Goal: Information Seeking & Learning: Learn about a topic

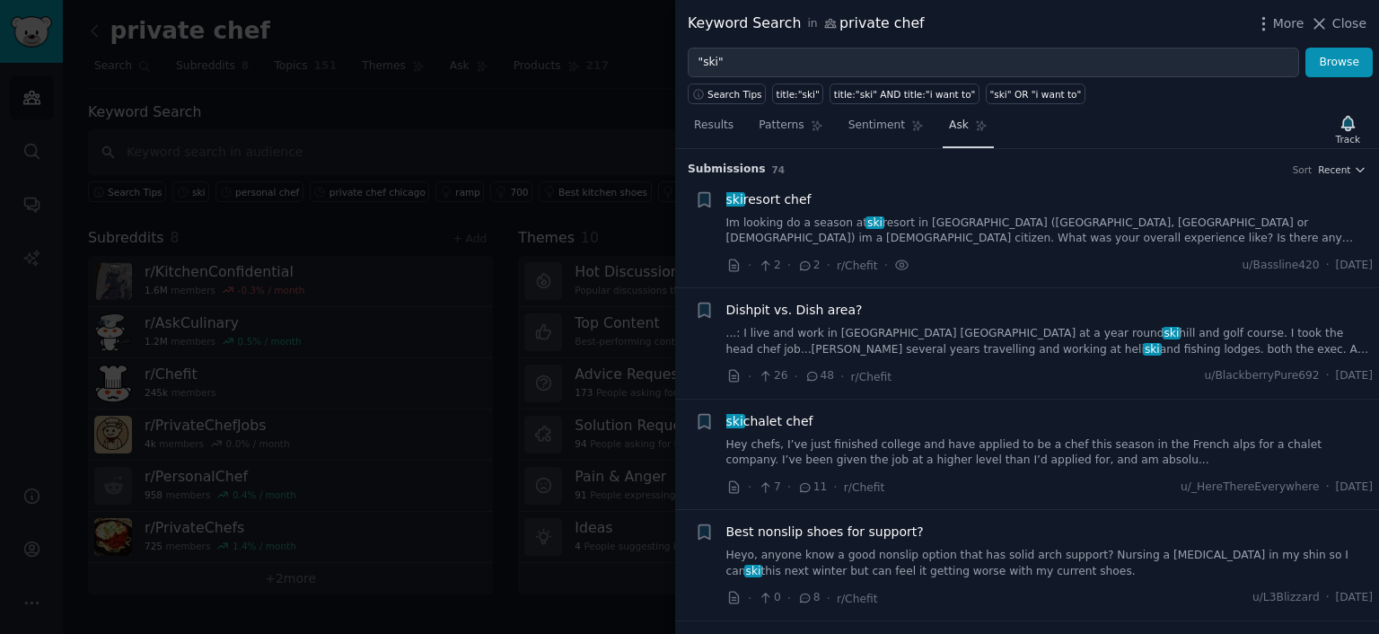
scroll to position [655, 0]
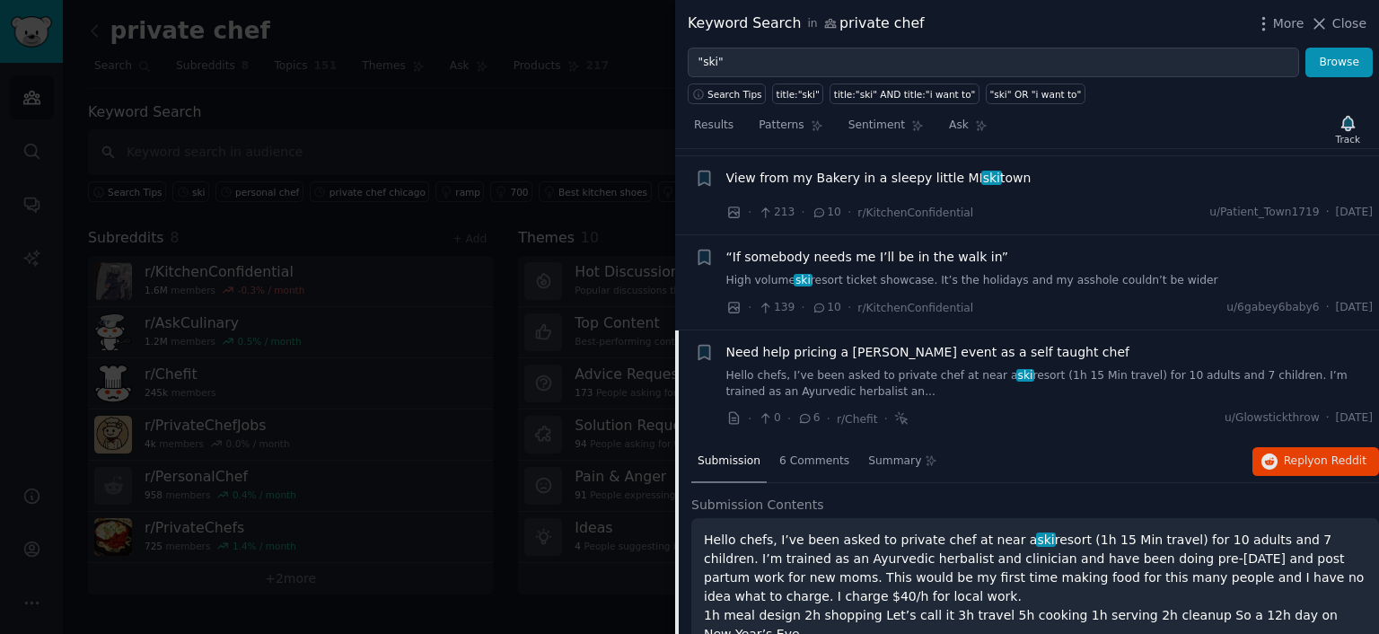
drag, startPoint x: 1329, startPoint y: 26, endPoint x: 1282, endPoint y: 25, distance: 46.7
click at [1329, 26] on icon at bounding box center [1319, 23] width 19 height 19
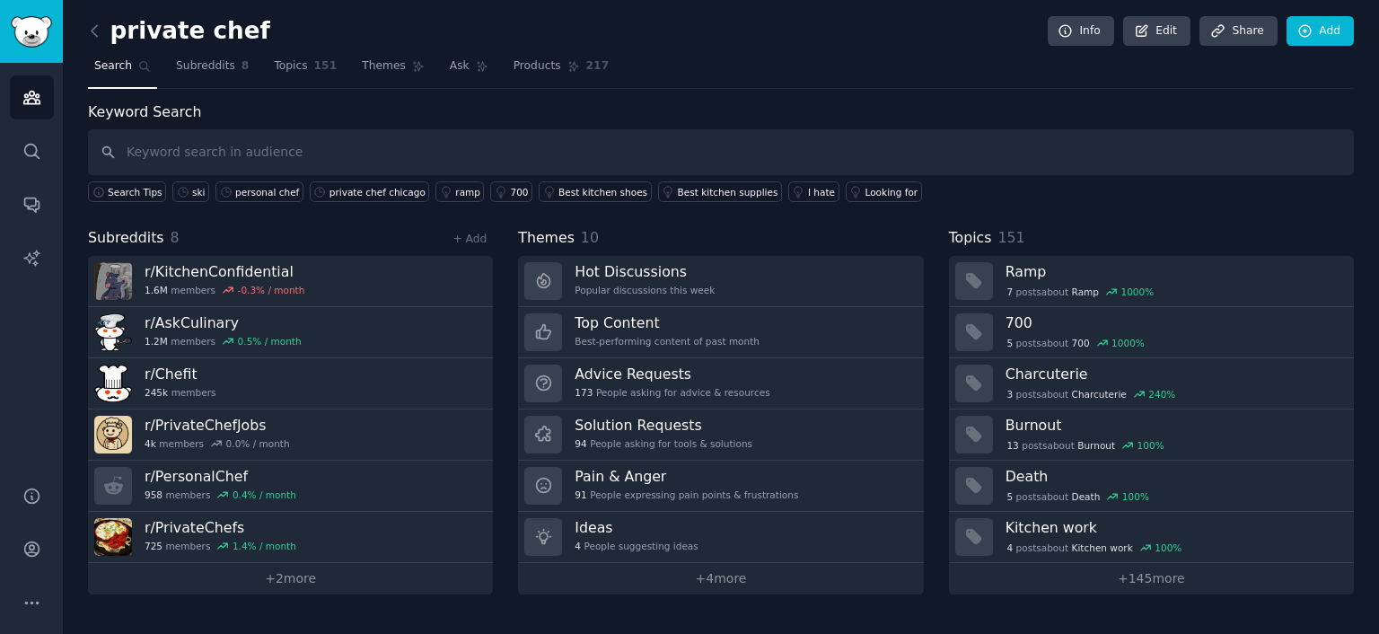
click at [201, 40] on h2 "private chef" at bounding box center [179, 31] width 182 height 29
click at [291, 581] on link "+ 2 more" at bounding box center [290, 578] width 405 height 31
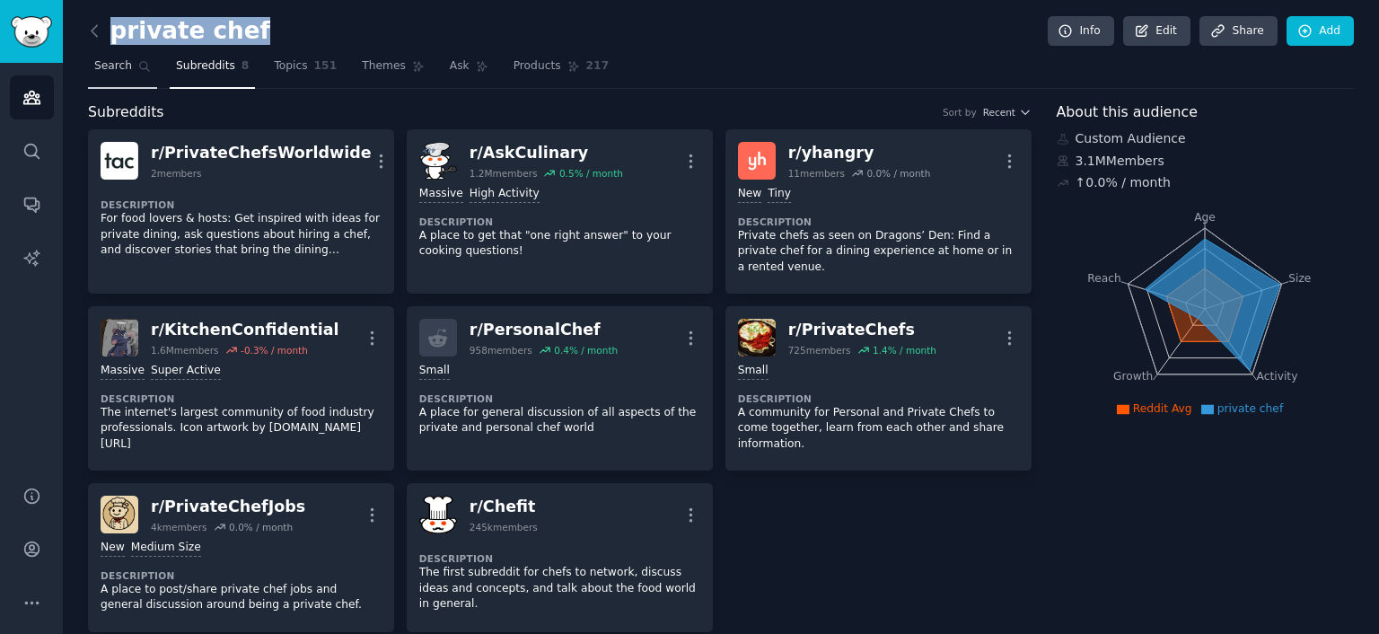
click at [104, 70] on span "Search" at bounding box center [113, 66] width 38 height 16
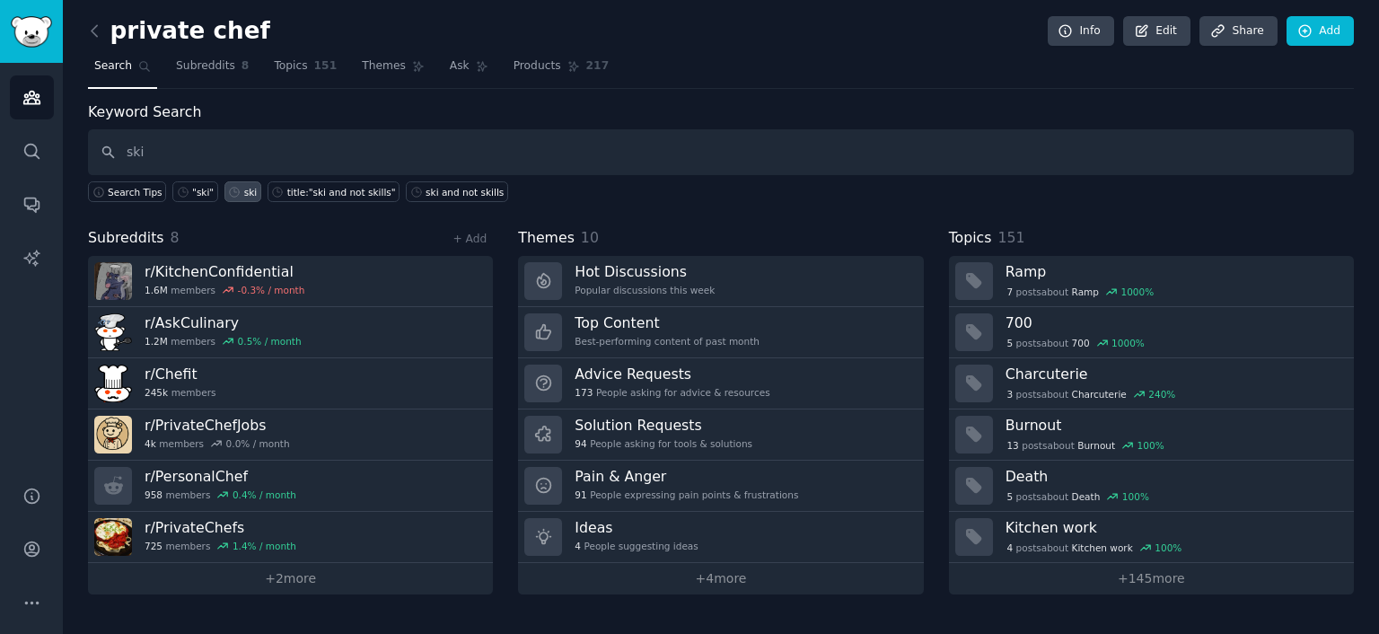
type input "ski"
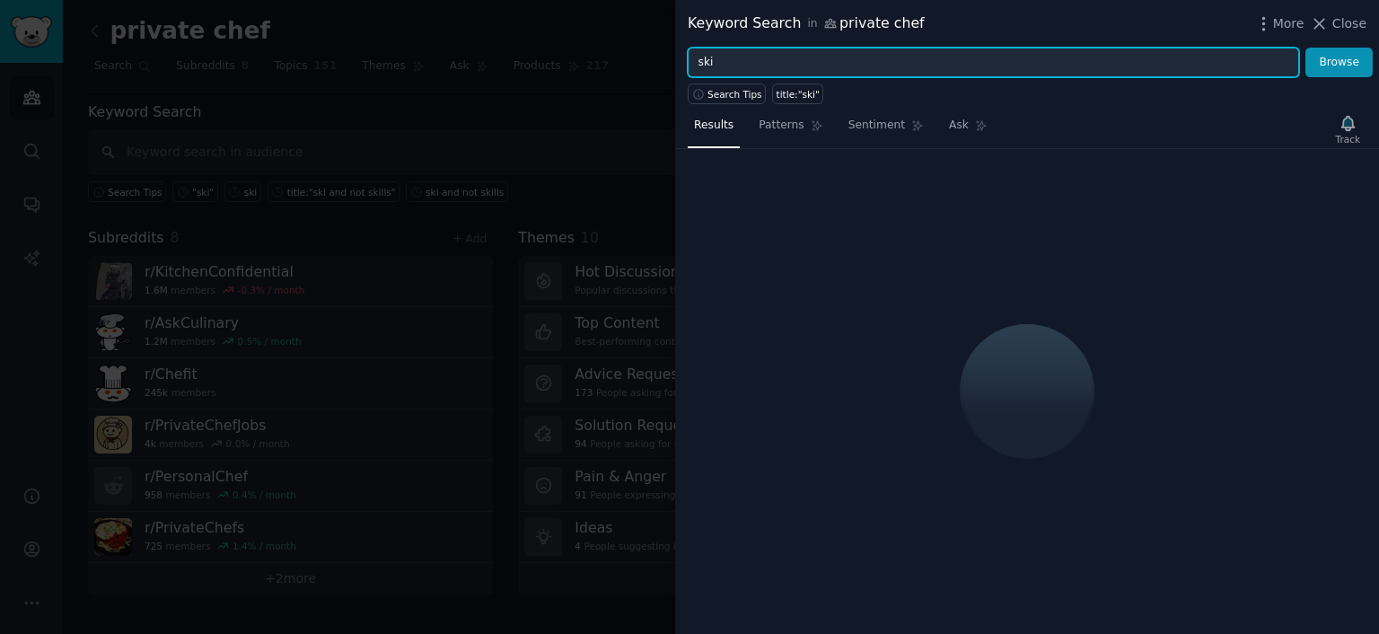
click at [747, 65] on input "ski" at bounding box center [993, 63] width 611 height 31
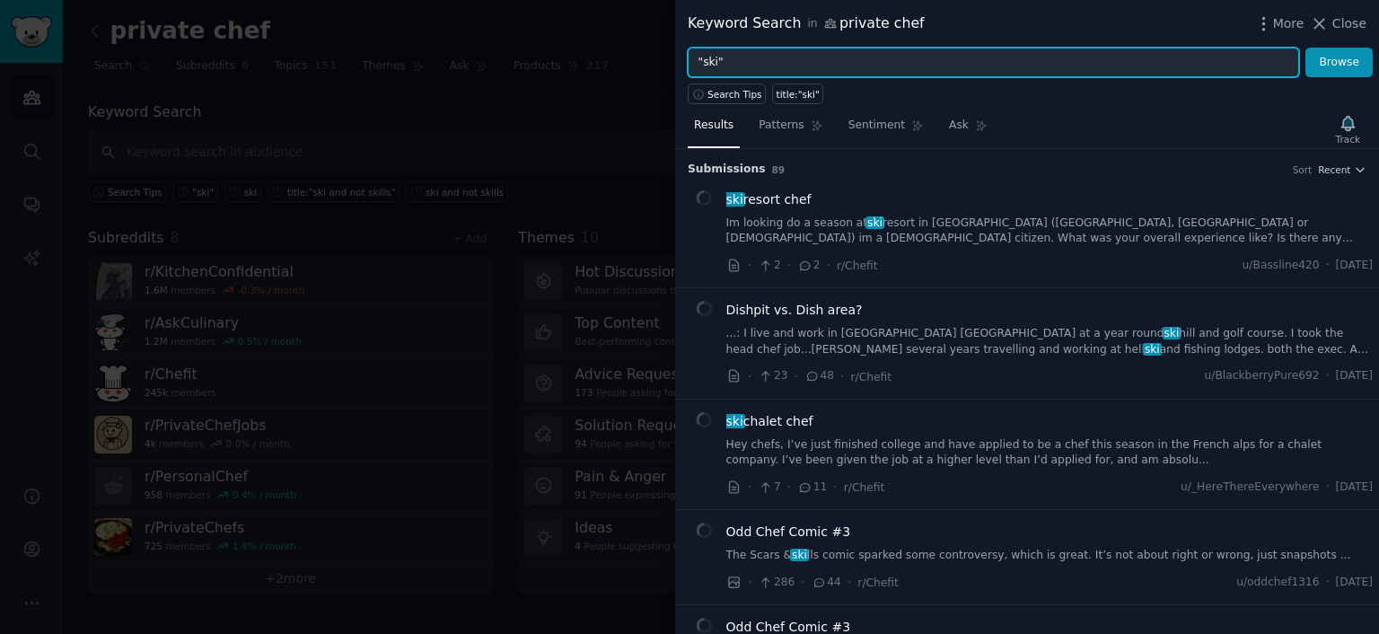
type input ""ski""
click at [1305, 48] on button "Browse" at bounding box center [1338, 63] width 67 height 31
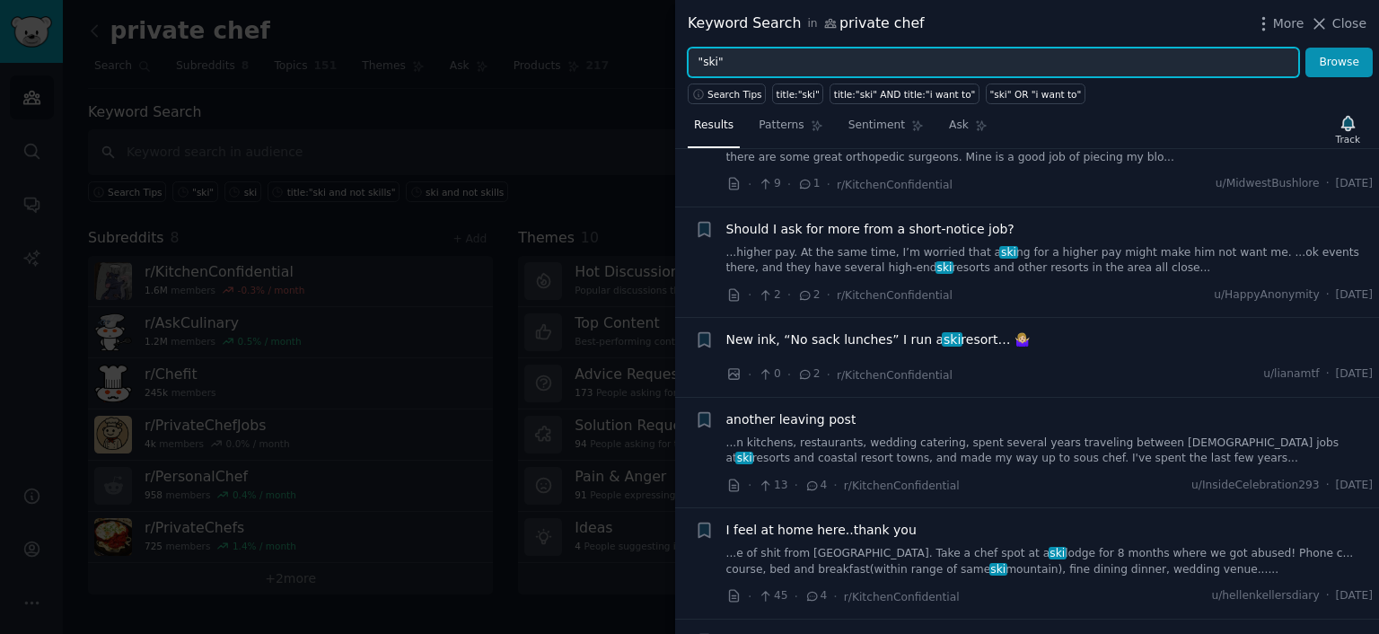
scroll to position [3591, 0]
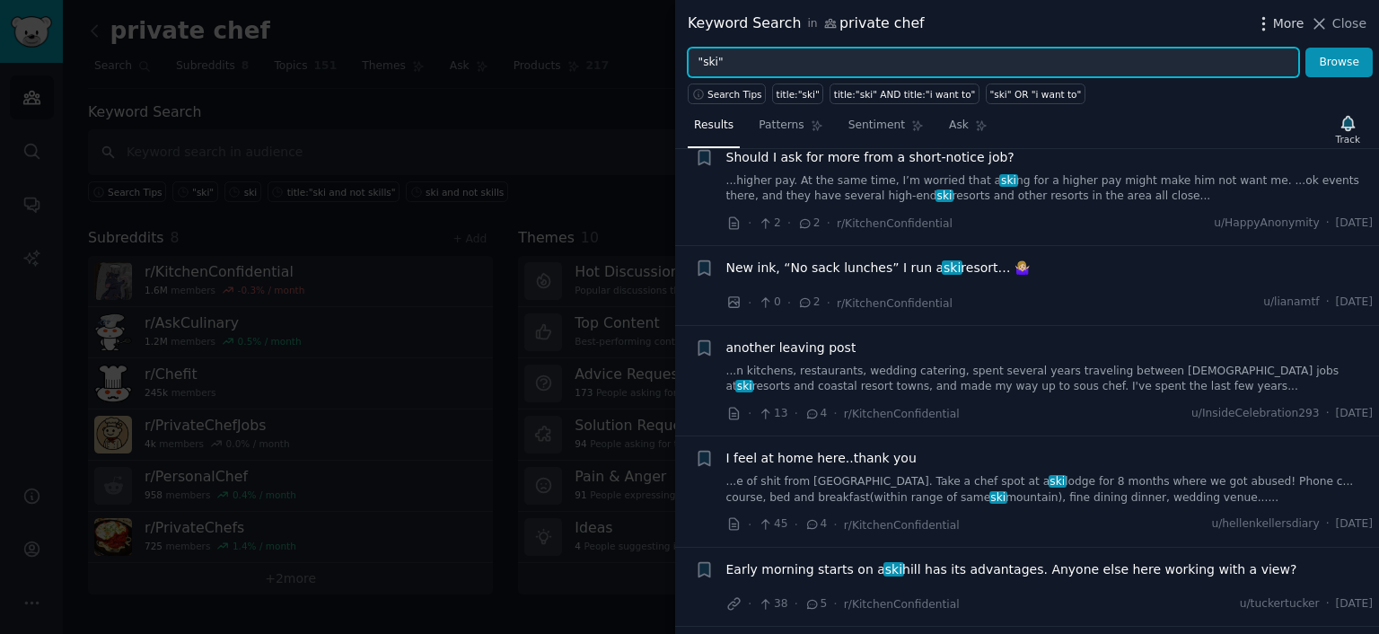
click at [1273, 19] on icon "button" at bounding box center [1263, 23] width 19 height 19
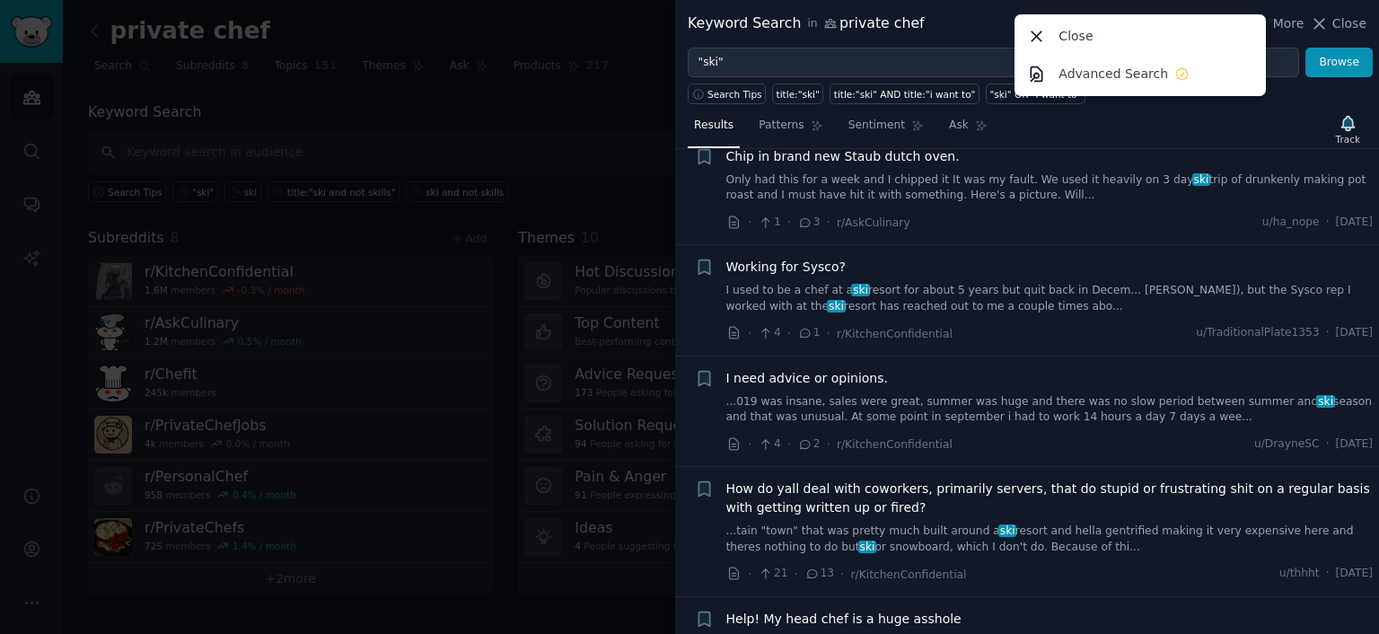
scroll to position [4669, 0]
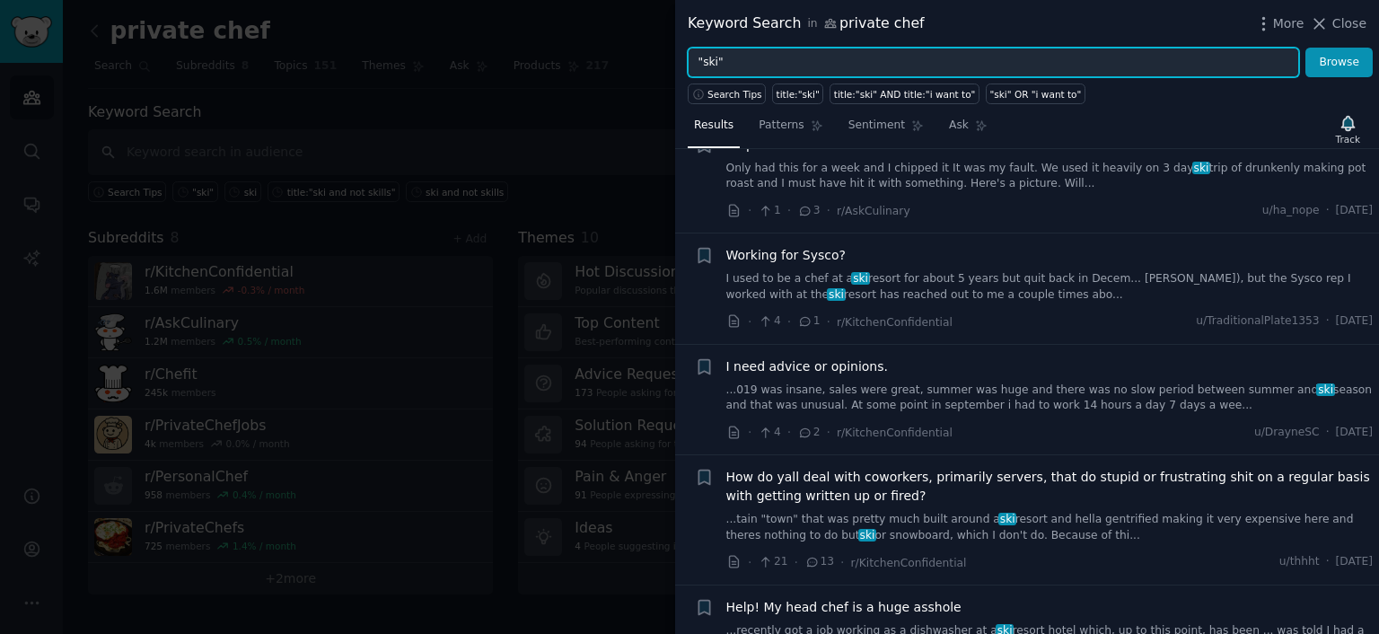
click at [743, 52] on input ""ski"" at bounding box center [993, 63] width 611 height 31
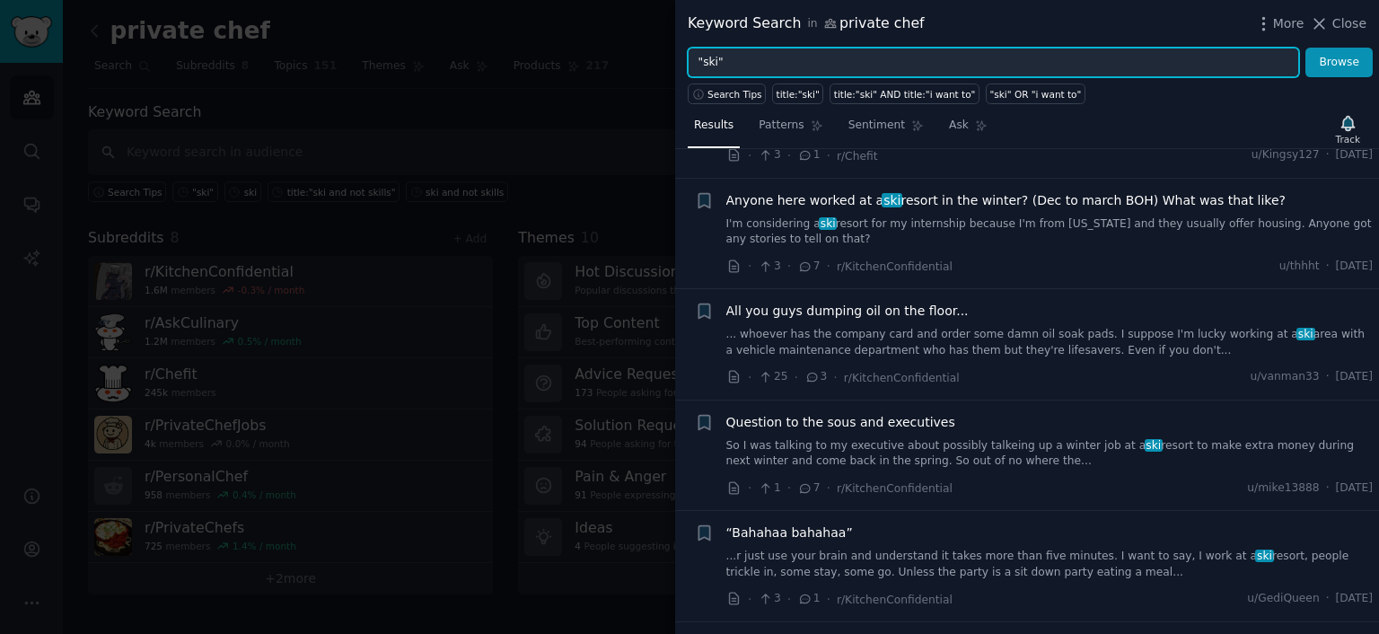
scroll to position [5207, 0]
